Goal: Transaction & Acquisition: Purchase product/service

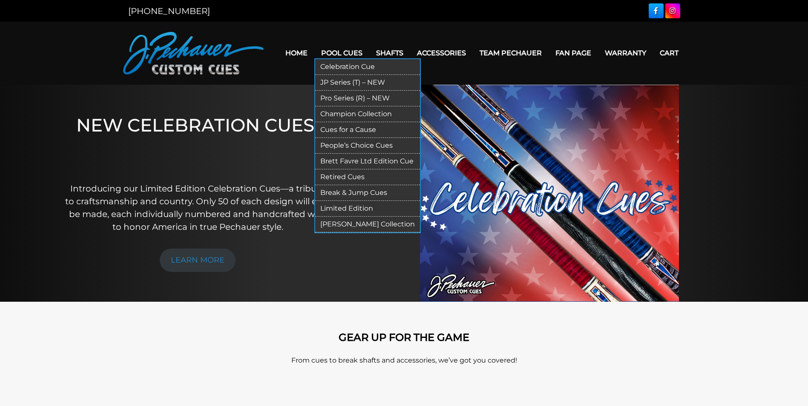
click at [352, 103] on link "Pro Series (R) – NEW" at bounding box center [367, 99] width 105 height 16
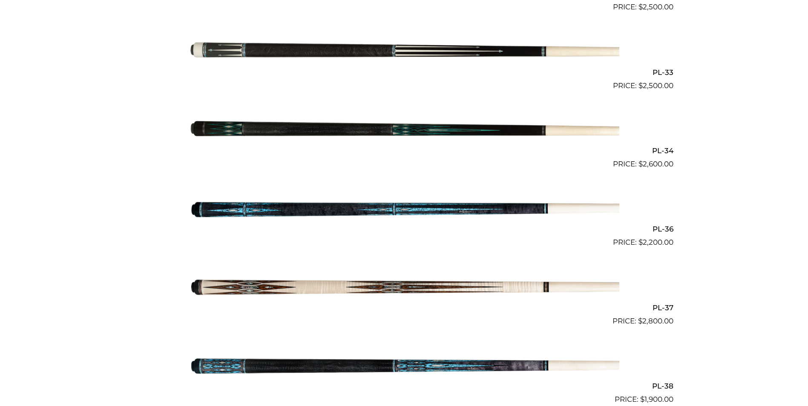
scroll to position [2211, 0]
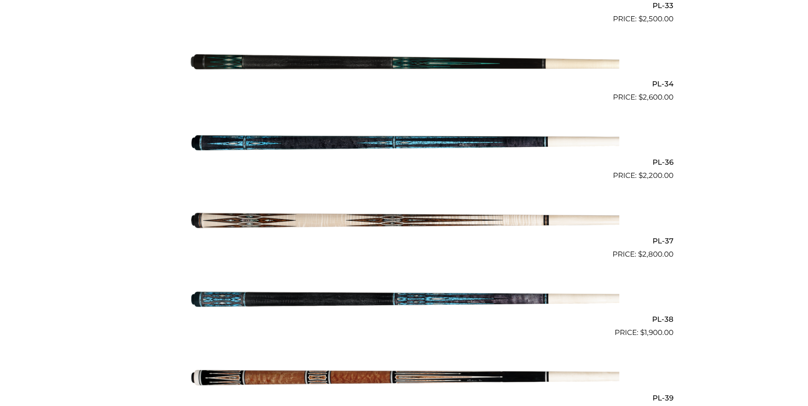
click at [340, 142] on img at bounding box center [404, 142] width 430 height 72
